Goal: Information Seeking & Learning: Learn about a topic

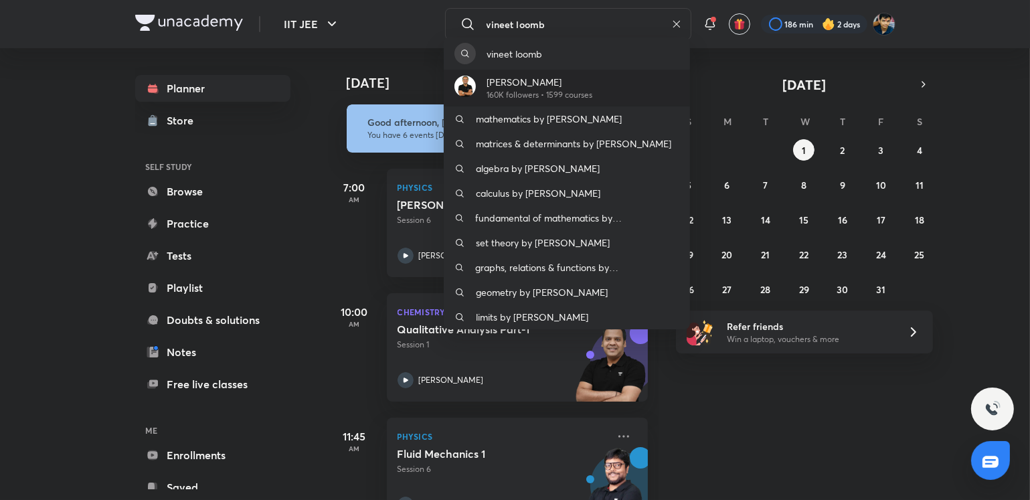
type input "vineet loomb"
click at [557, 86] on p "[PERSON_NAME]" at bounding box center [539, 82] width 106 height 14
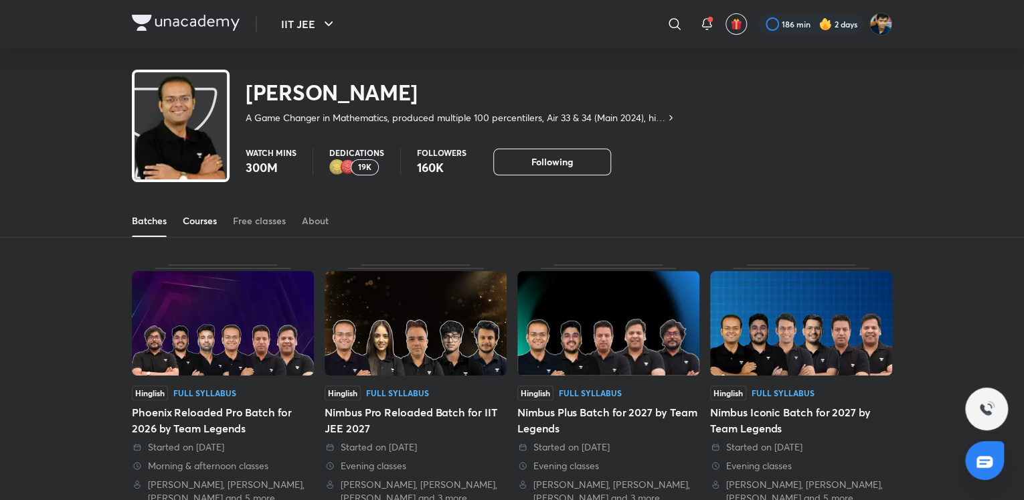
click at [193, 209] on link "Courses" at bounding box center [200, 221] width 34 height 32
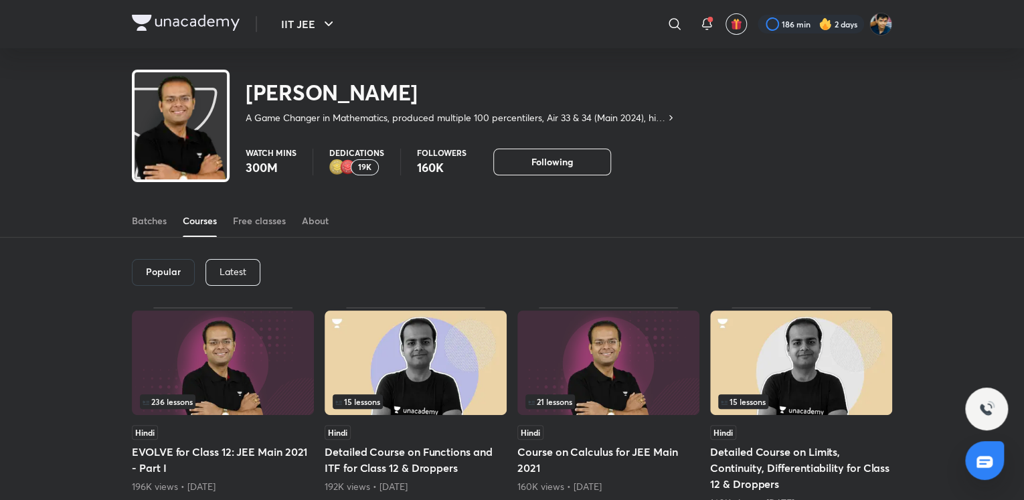
click at [240, 274] on p "Latest" at bounding box center [232, 271] width 27 height 11
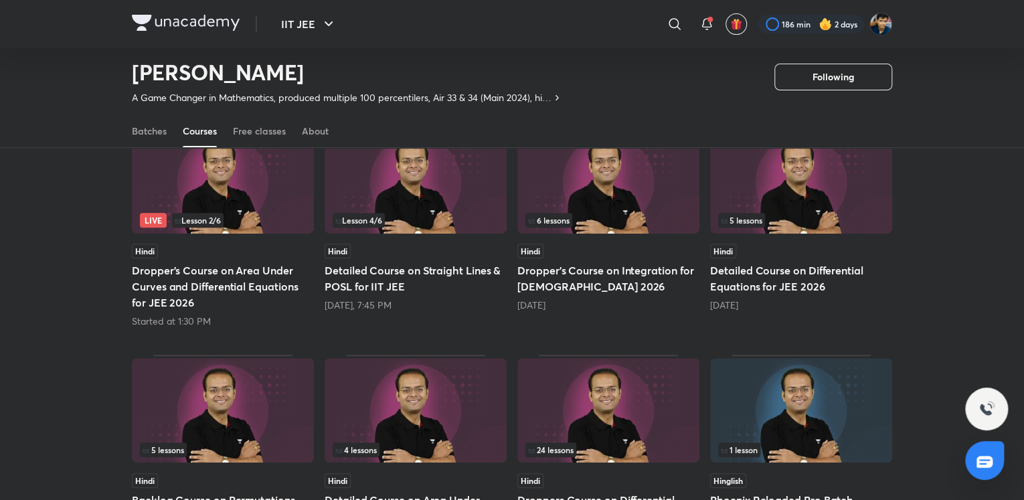
scroll to position [158, 0]
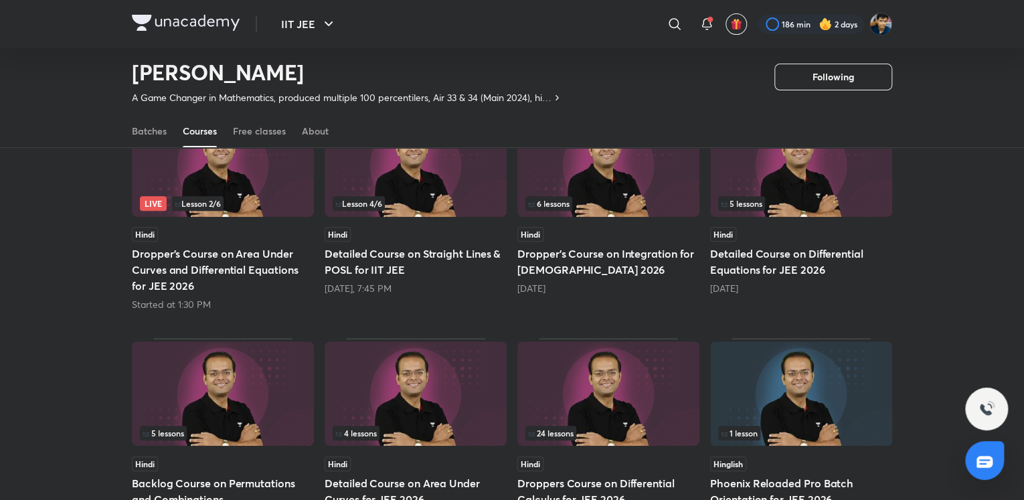
click at [249, 183] on img at bounding box center [223, 164] width 182 height 104
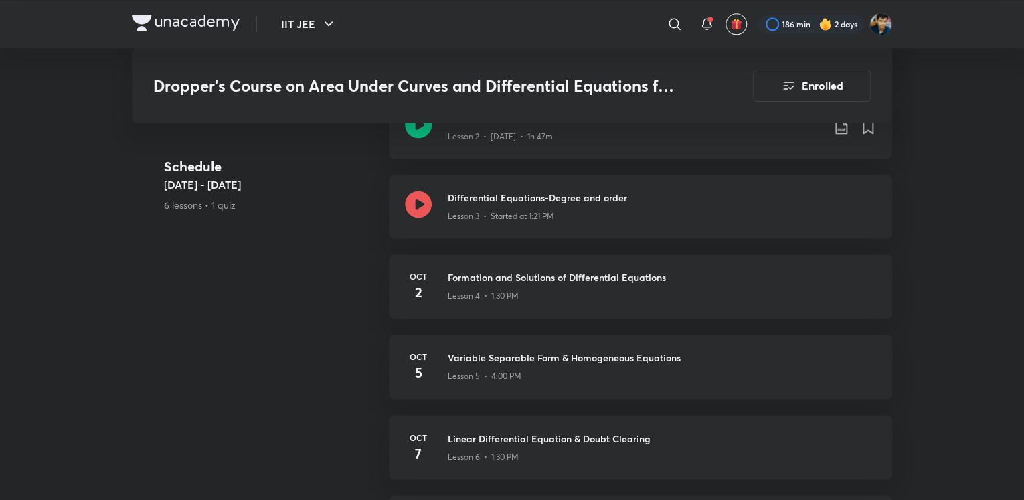
scroll to position [862, 0]
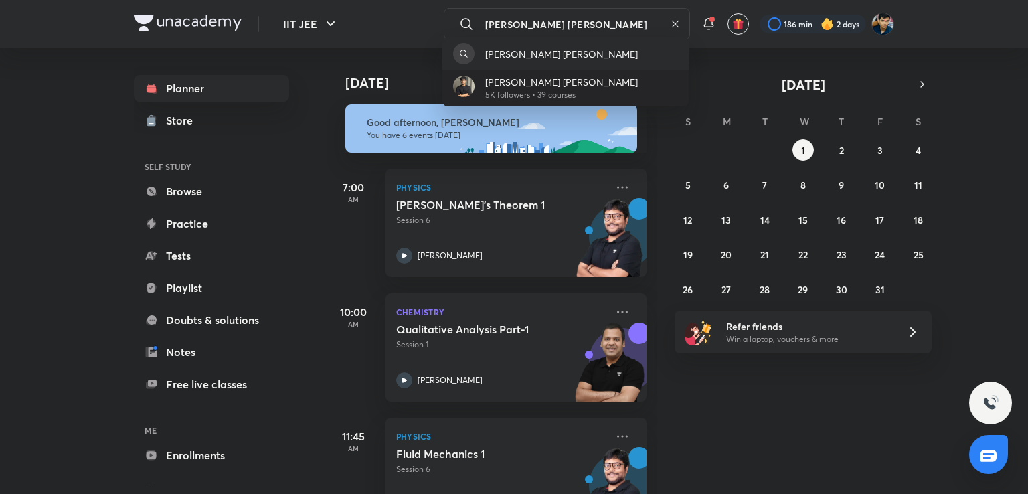
type input "aditya kumar jha"
click at [557, 78] on p "Aditya Kumar Jha" at bounding box center [561, 82] width 153 height 14
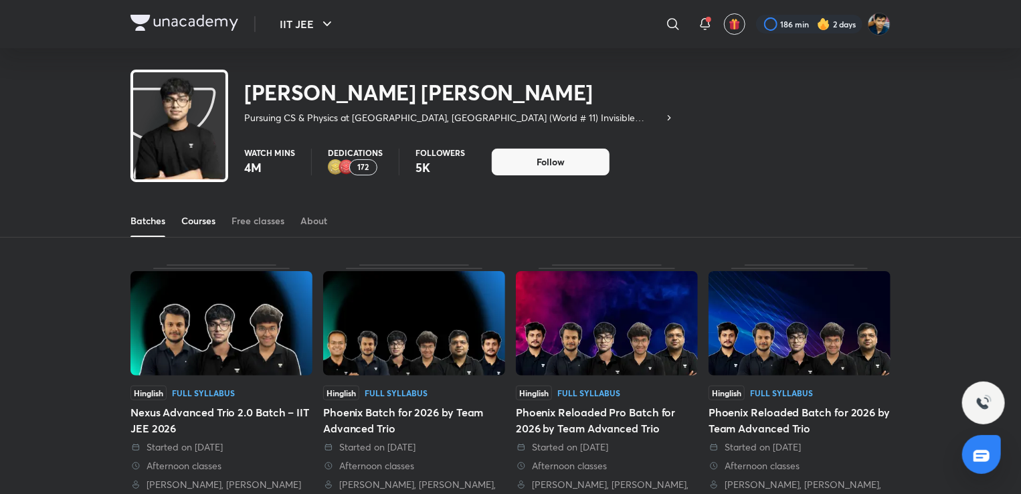
click at [209, 218] on div "Courses" at bounding box center [198, 220] width 34 height 13
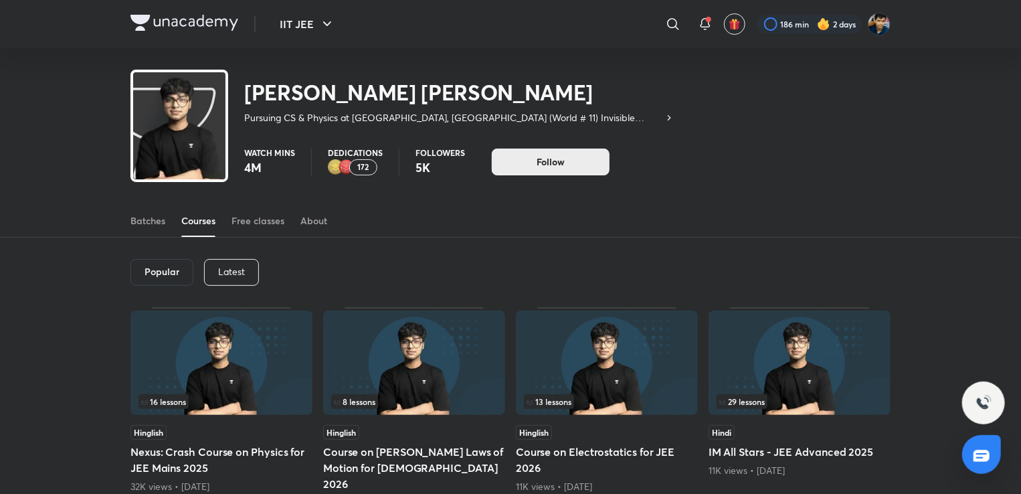
click at [542, 164] on span "Follow" at bounding box center [551, 161] width 28 height 13
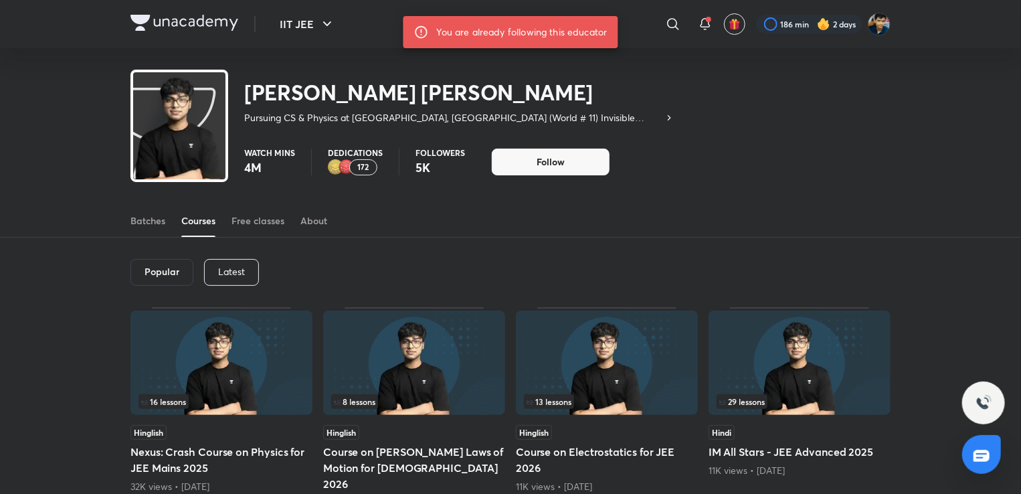
click at [225, 277] on div "Latest" at bounding box center [231, 272] width 55 height 27
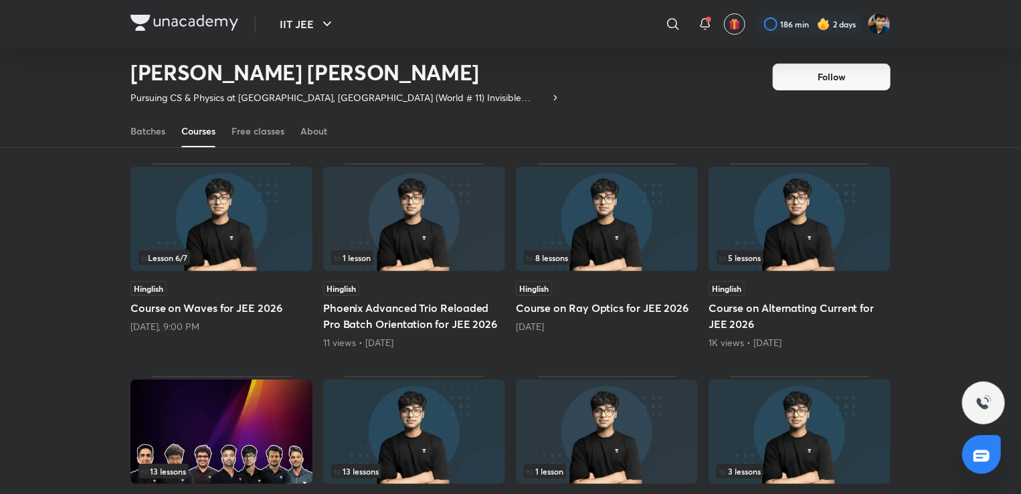
scroll to position [93, 0]
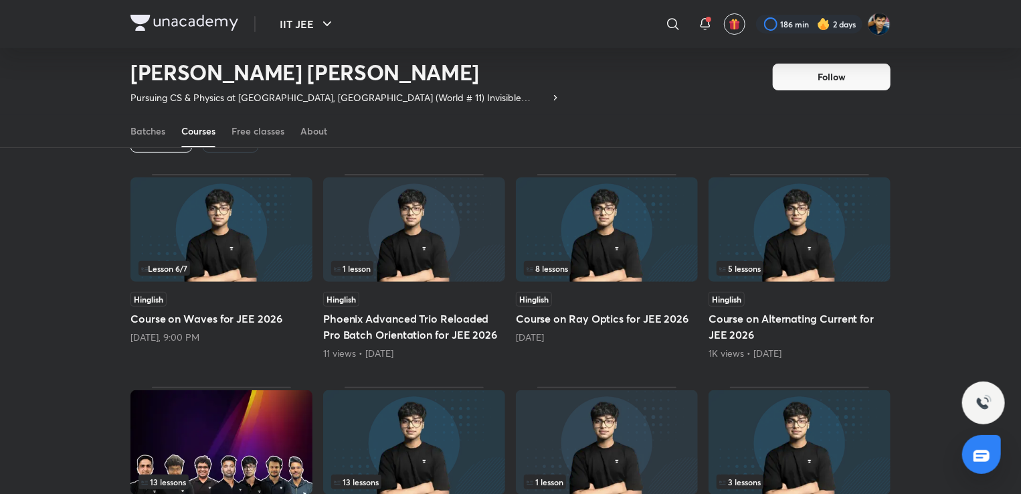
click at [254, 278] on img at bounding box center [221, 229] width 182 height 104
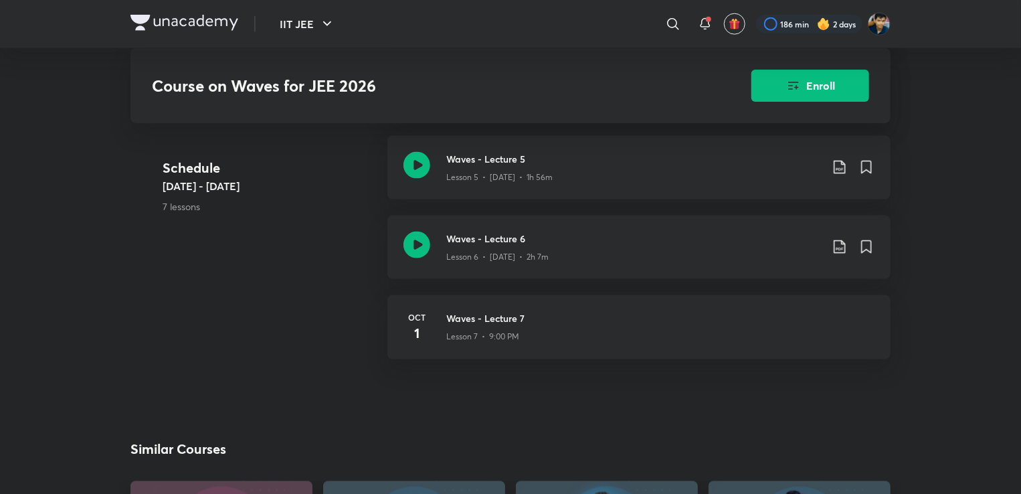
scroll to position [900, 0]
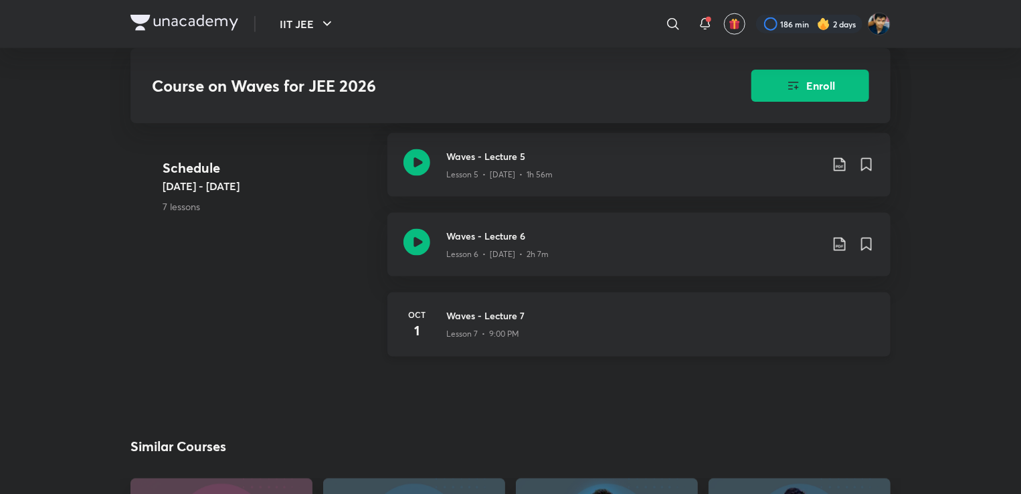
drag, startPoint x: 333, startPoint y: 345, endPoint x: 440, endPoint y: 290, distance: 119.4
click at [438, 290] on div "Schedule Sep 22 - Oct 1 7 lessons Waves - Lecture 1 Lesson 1 • Sep 22 • 2h 52m …" at bounding box center [510, 94] width 760 height 558
click at [335, 338] on div "Schedule Sep 22 - Oct 1 7 lessons Waves - Lecture 1 Lesson 1 • Sep 22 • 2h 52m …" at bounding box center [510, 94] width 760 height 558
click at [348, 286] on div "Schedule Sep 22 - Oct 1 7 lessons Waves - Lecture 1 Lesson 1 • Sep 22 • 2h 52m …" at bounding box center [510, 94] width 760 height 558
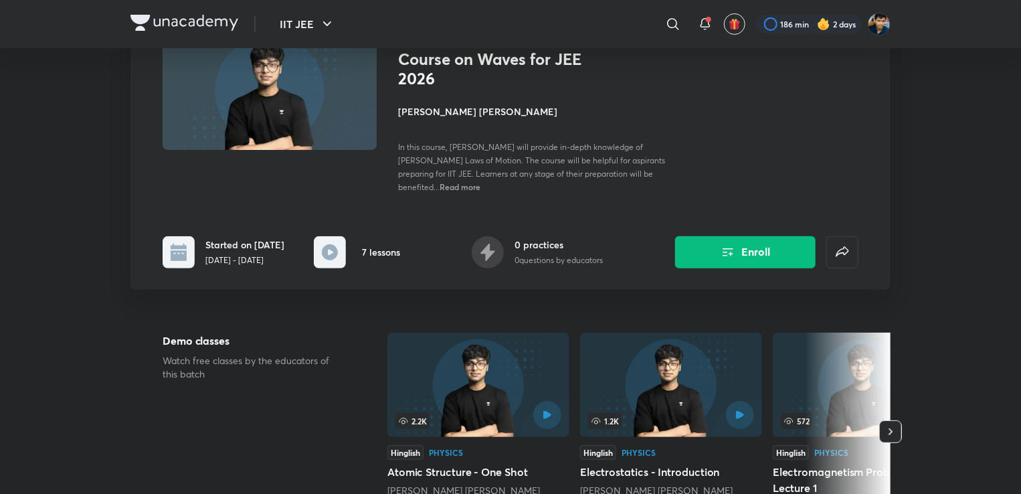
scroll to position [102, 0]
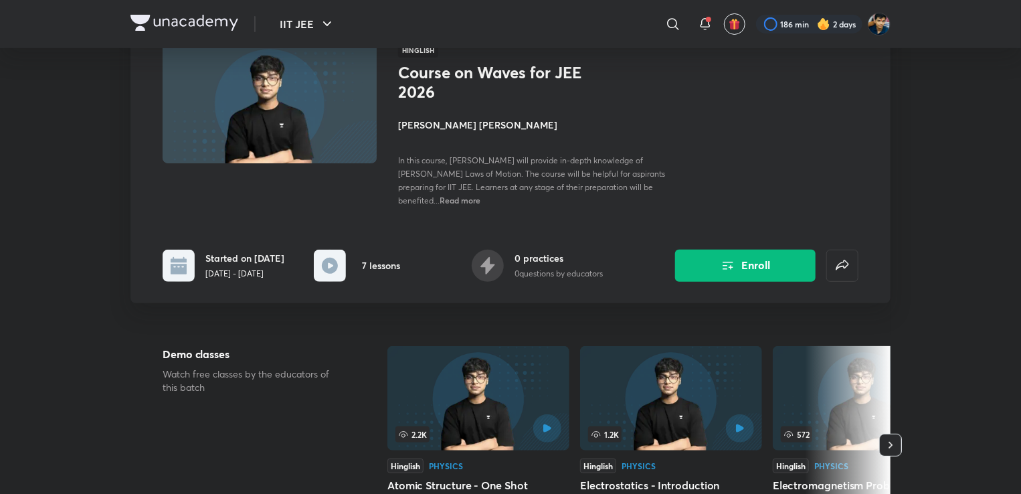
scroll to position [93, 0]
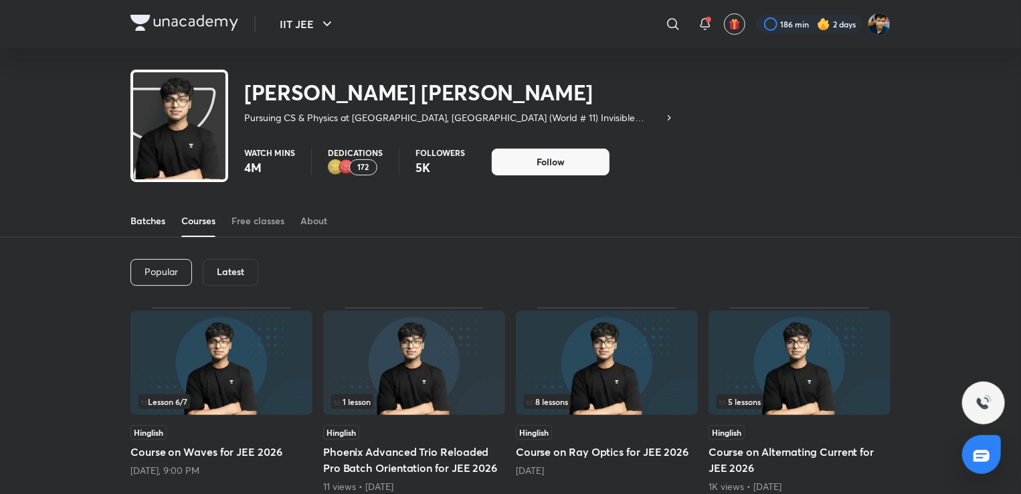
click at [138, 218] on div "Batches" at bounding box center [147, 220] width 35 height 13
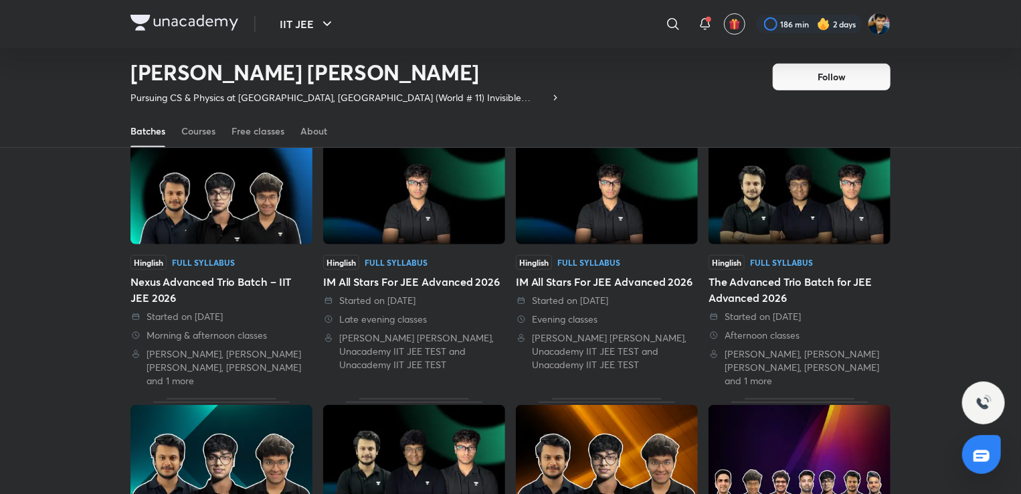
scroll to position [356, 0]
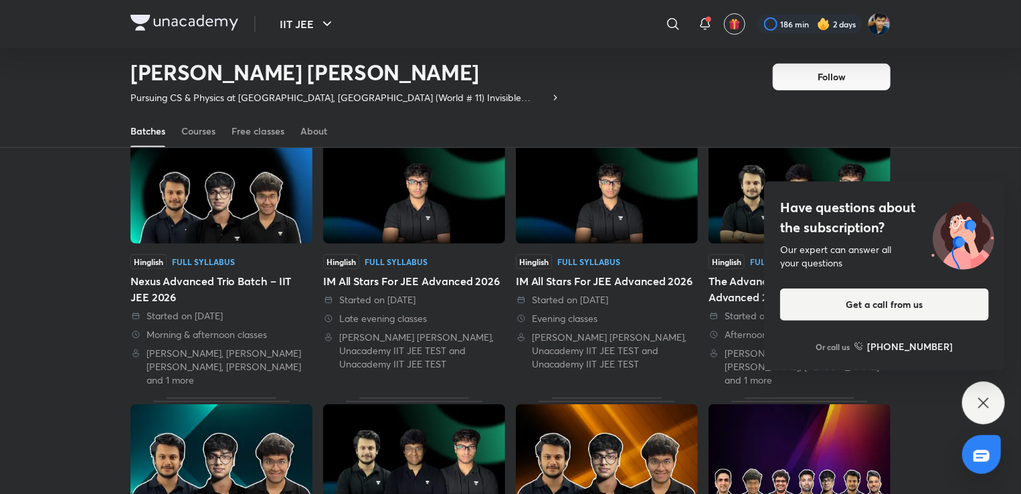
click at [594, 199] on img at bounding box center [607, 191] width 182 height 104
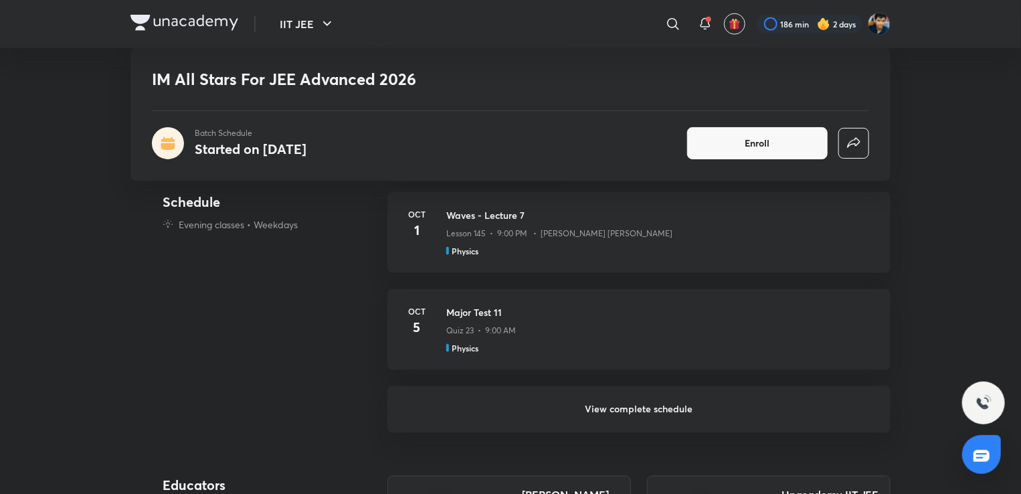
scroll to position [921, 0]
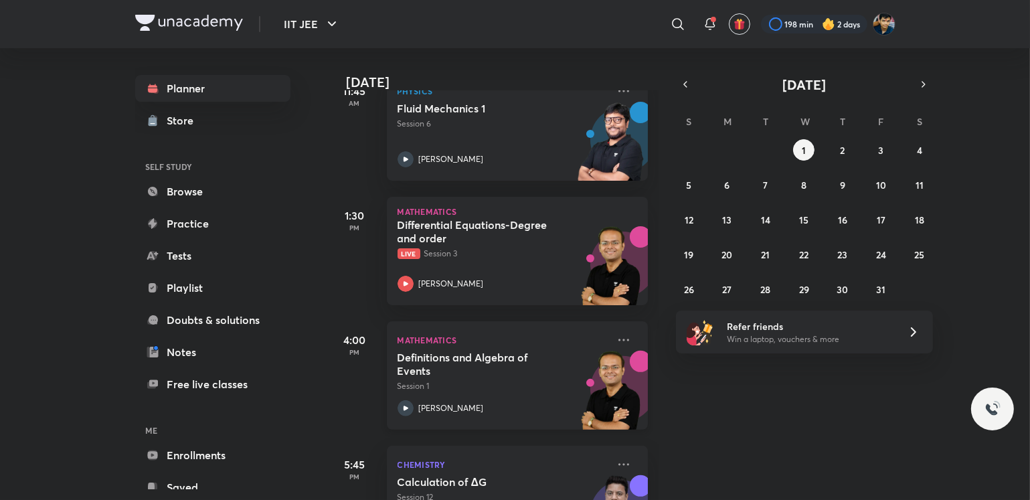
scroll to position [420, 0]
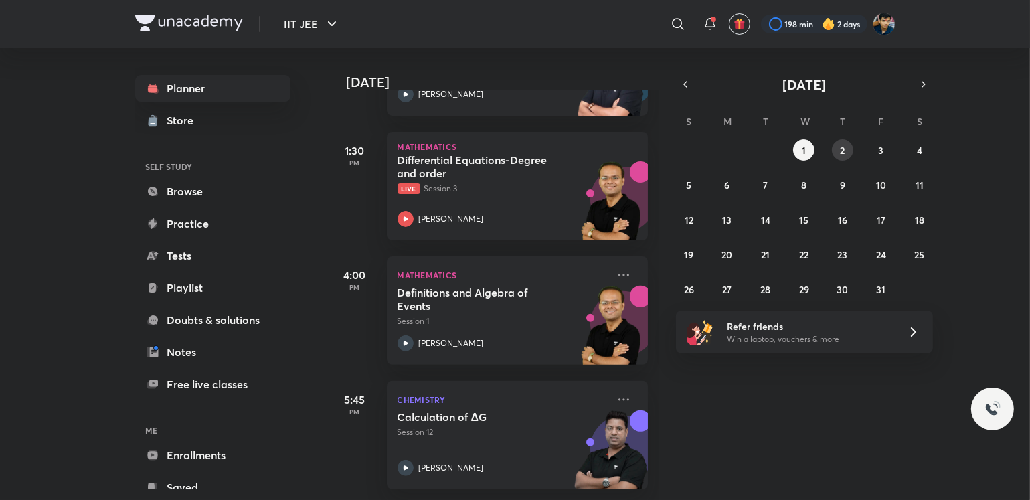
click at [850, 151] on button "2" at bounding box center [842, 149] width 21 height 21
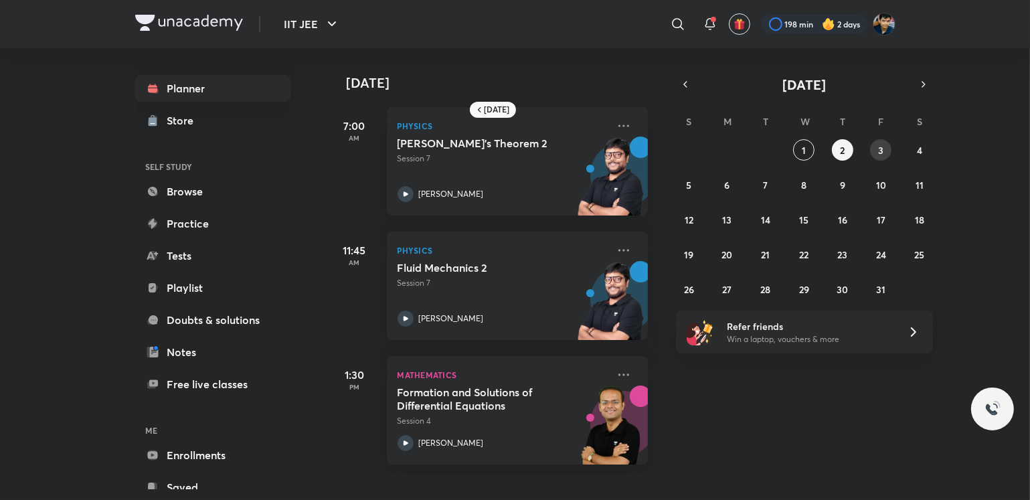
click at [881, 146] on abbr "3" at bounding box center [880, 150] width 5 height 13
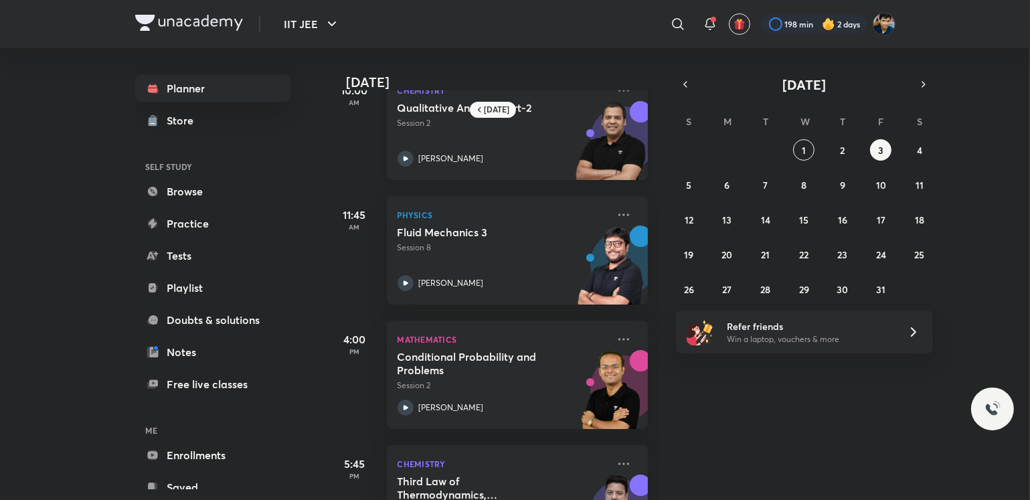
scroll to position [234, 0]
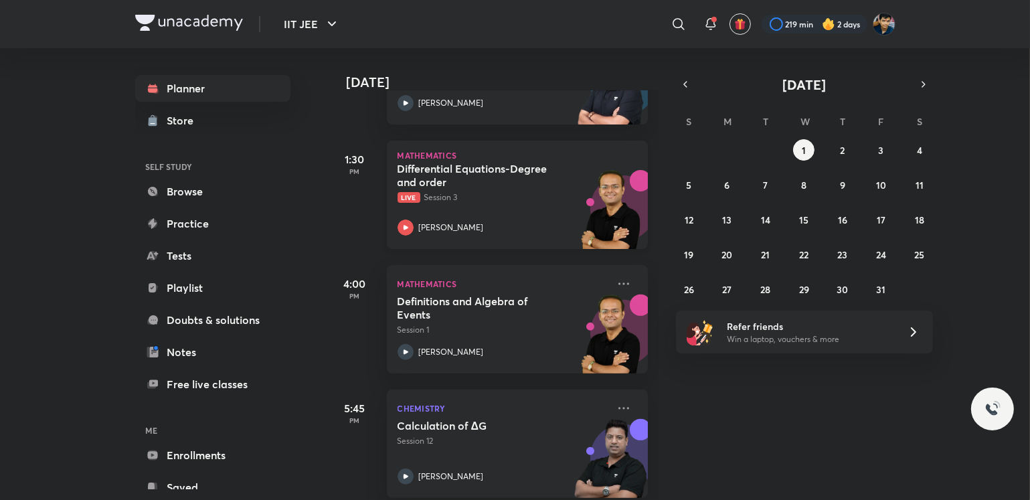
click at [501, 226] on div "[PERSON_NAME]" at bounding box center [502, 227] width 210 height 16
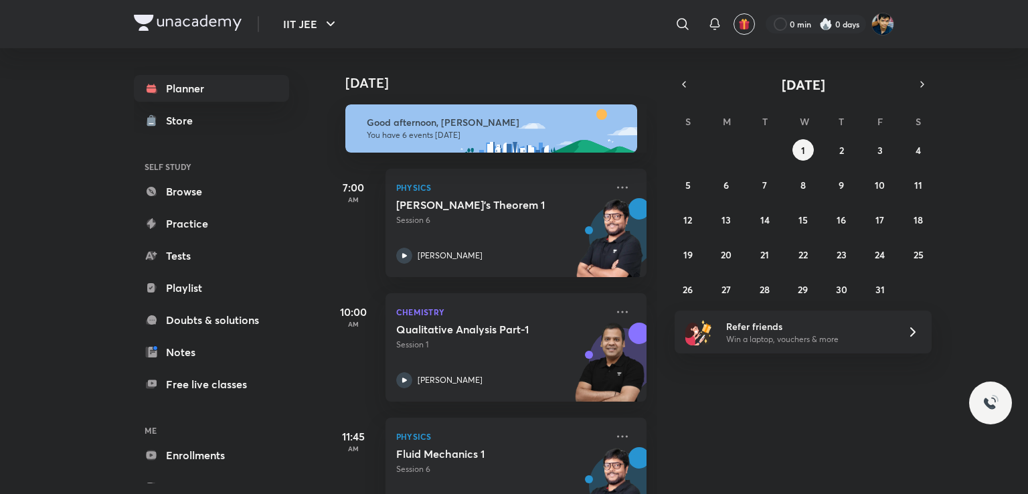
scroll to position [426, 0]
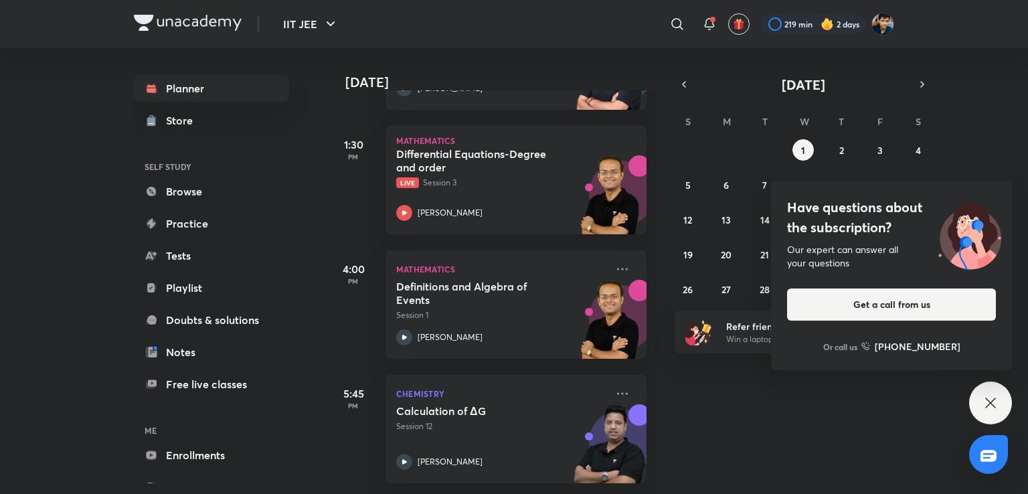
click at [874, 15] on picture at bounding box center [882, 24] width 23 height 23
click at [887, 17] on img at bounding box center [882, 24] width 23 height 23
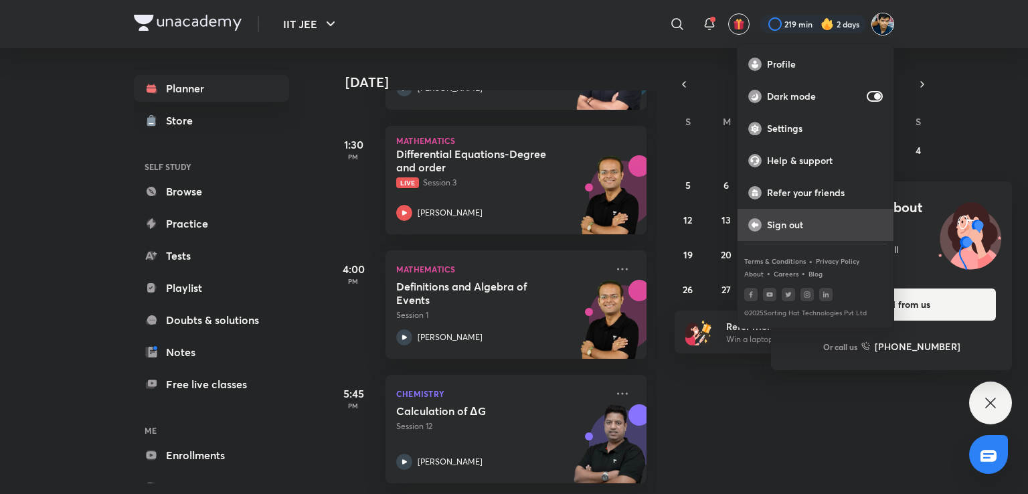
click at [765, 227] on div "Sign out" at bounding box center [815, 225] width 156 height 32
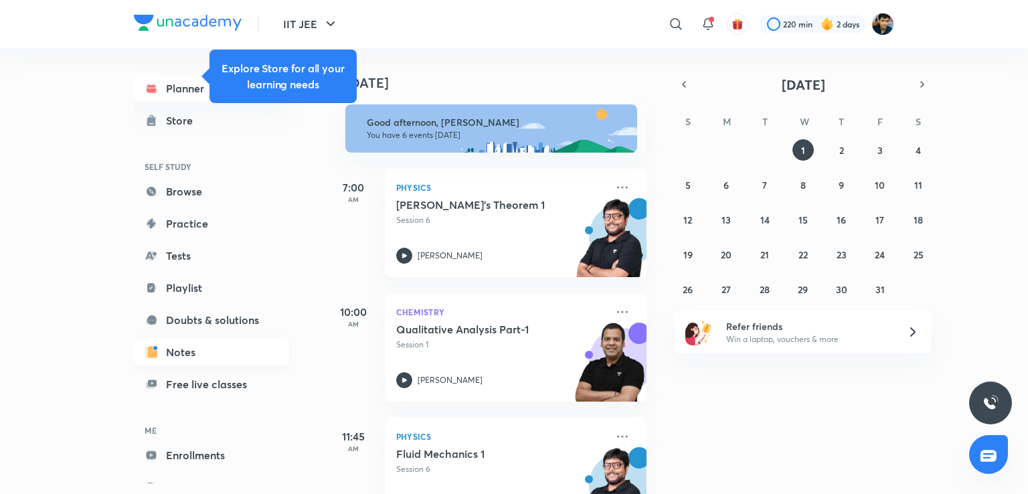
scroll to position [44, 0]
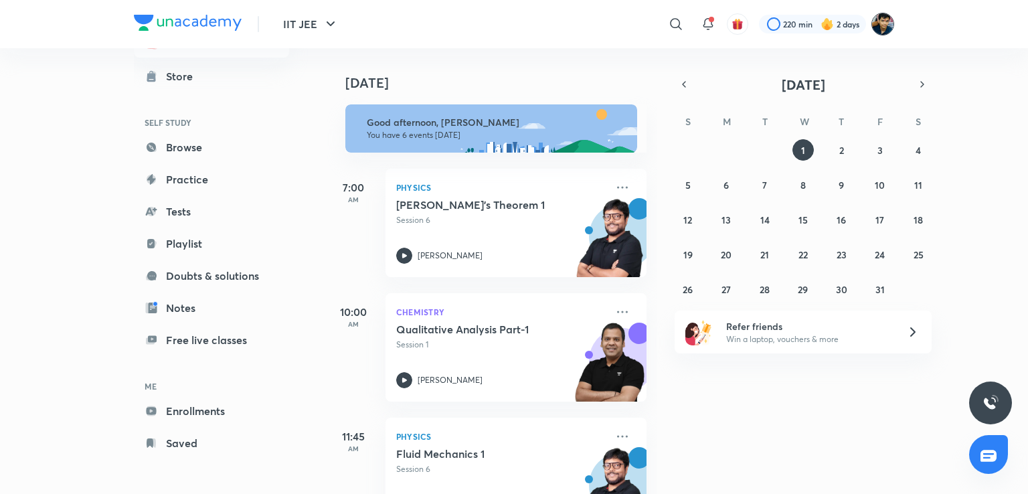
click at [884, 29] on img at bounding box center [882, 24] width 23 height 23
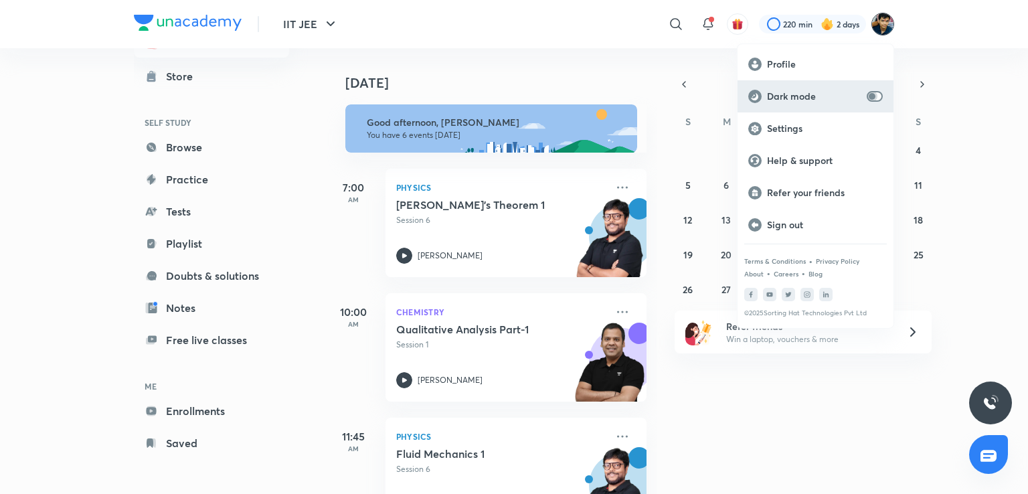
click at [879, 96] on input "checkbox" at bounding box center [872, 96] width 32 height 11
checkbox input "true"
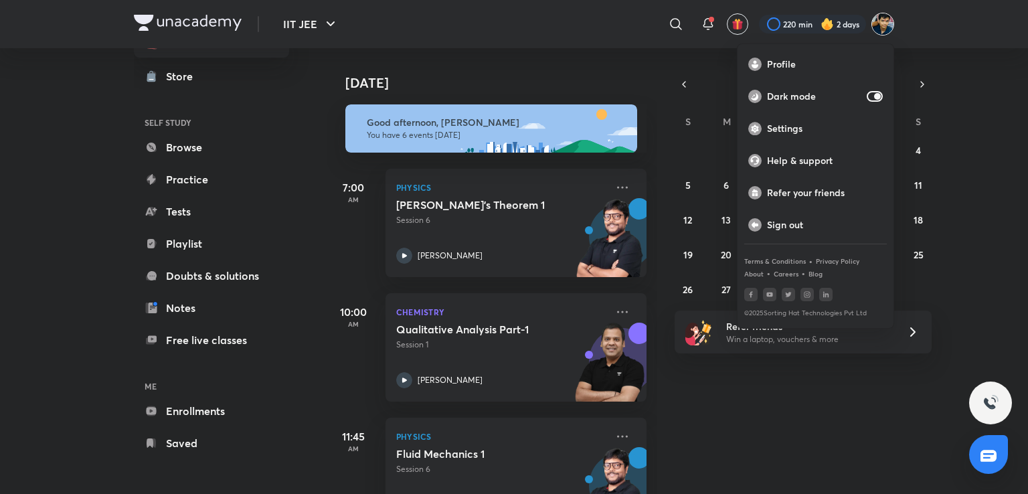
click at [929, 50] on div at bounding box center [514, 247] width 1028 height 494
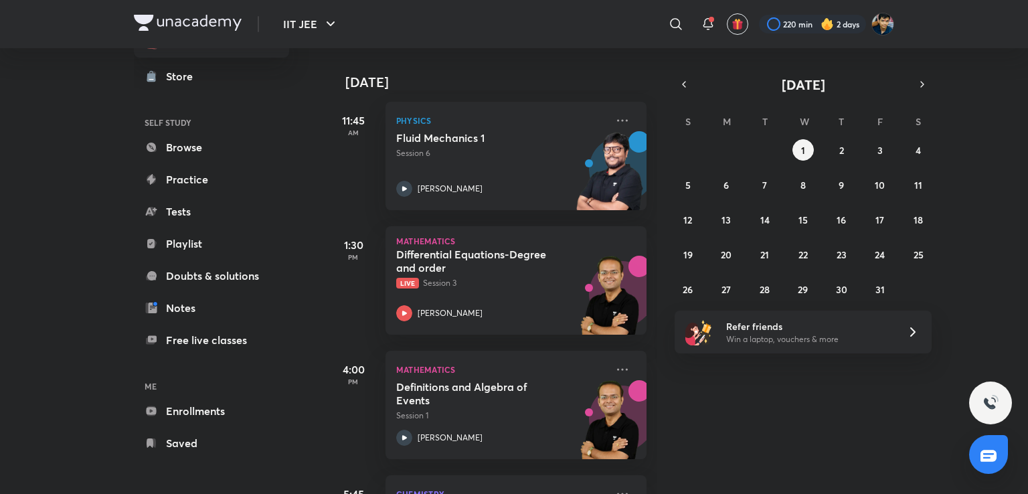
scroll to position [340, 0]
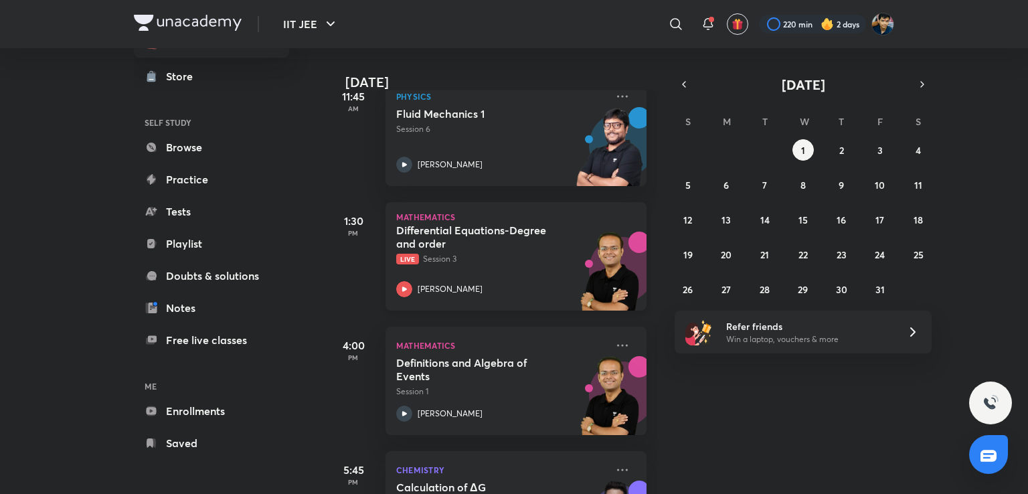
click at [455, 264] on p "Live Session 3" at bounding box center [501, 259] width 210 height 12
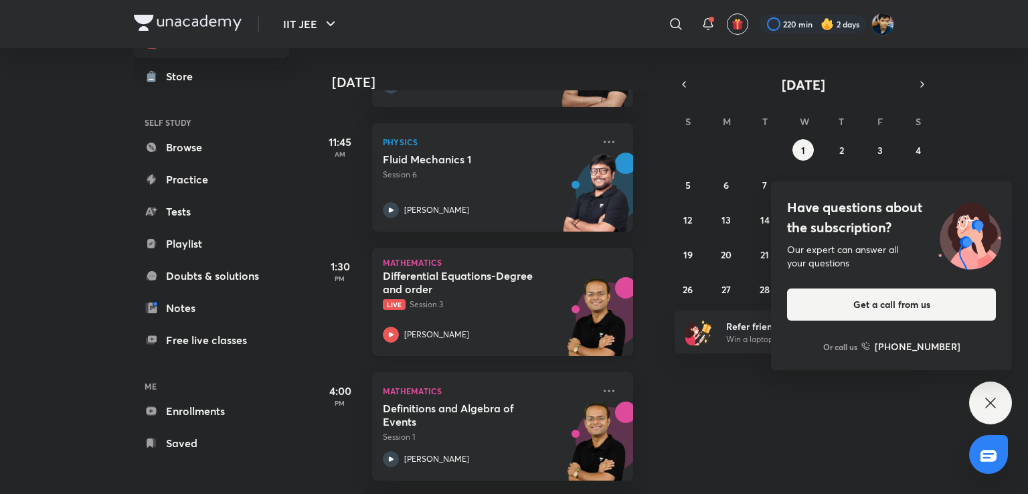
scroll to position [426, 13]
